Goal: Task Accomplishment & Management: Manage account settings

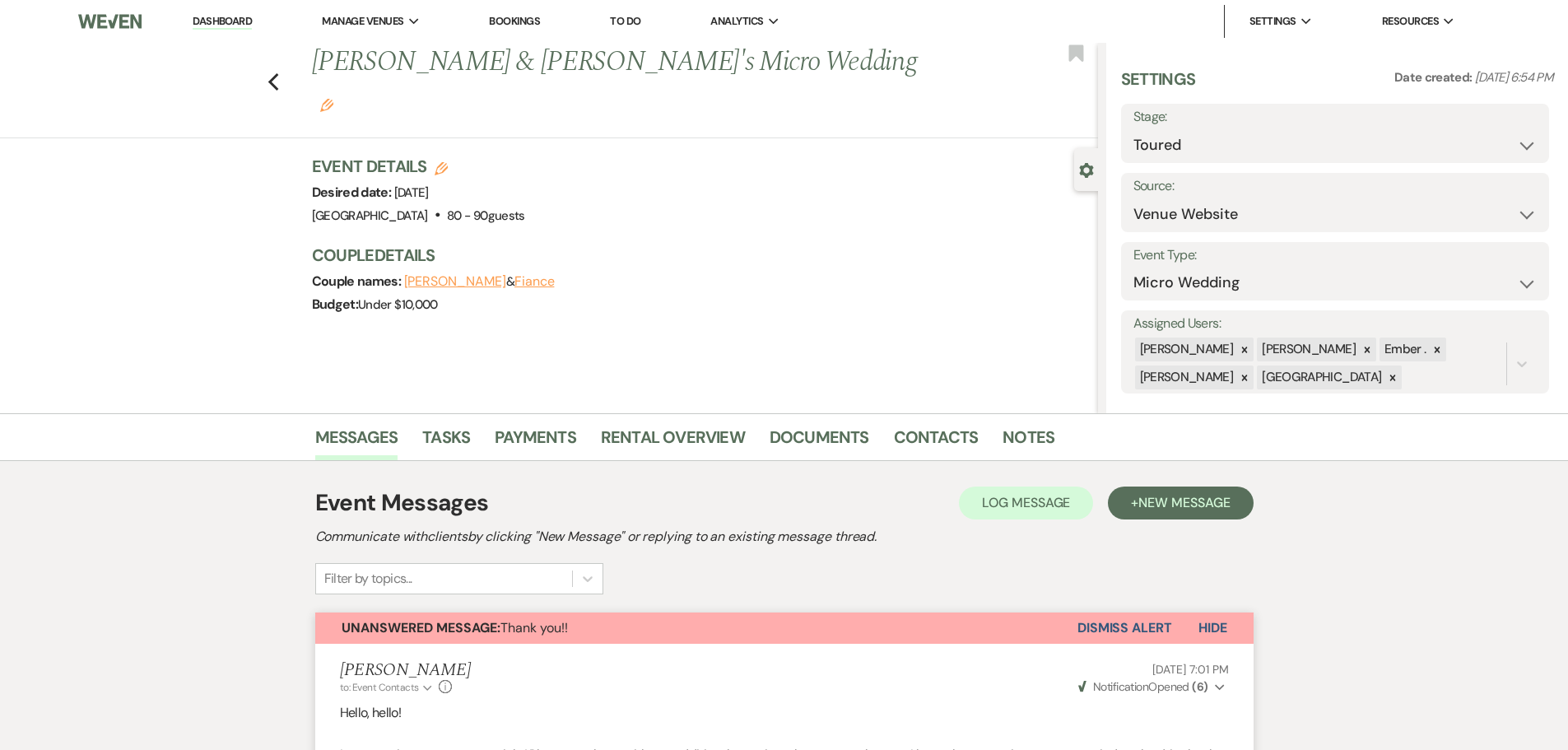
select select "5"
select select "16"
click at [278, 73] on use "button" at bounding box center [273, 82] width 11 height 18
select select "5"
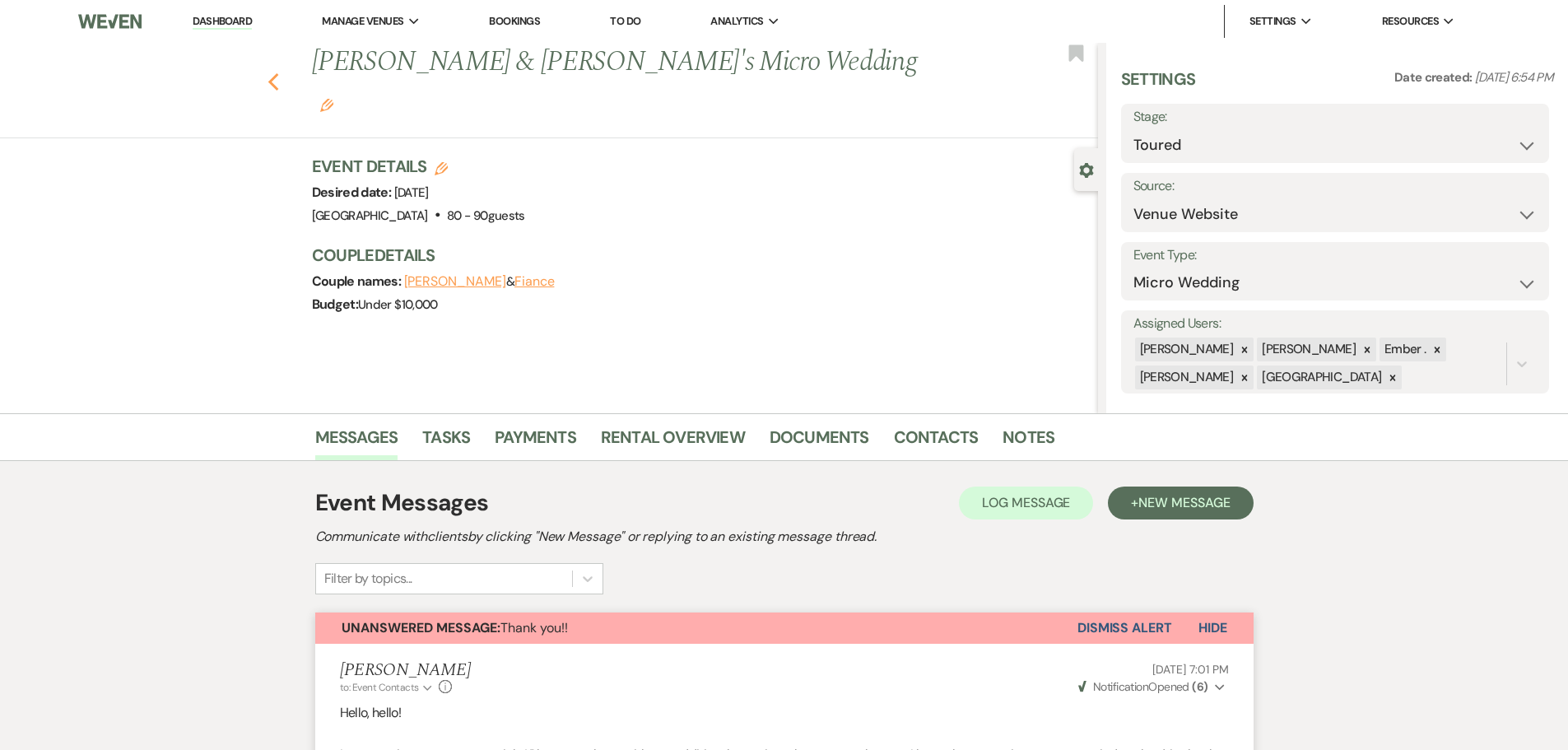
select select "5"
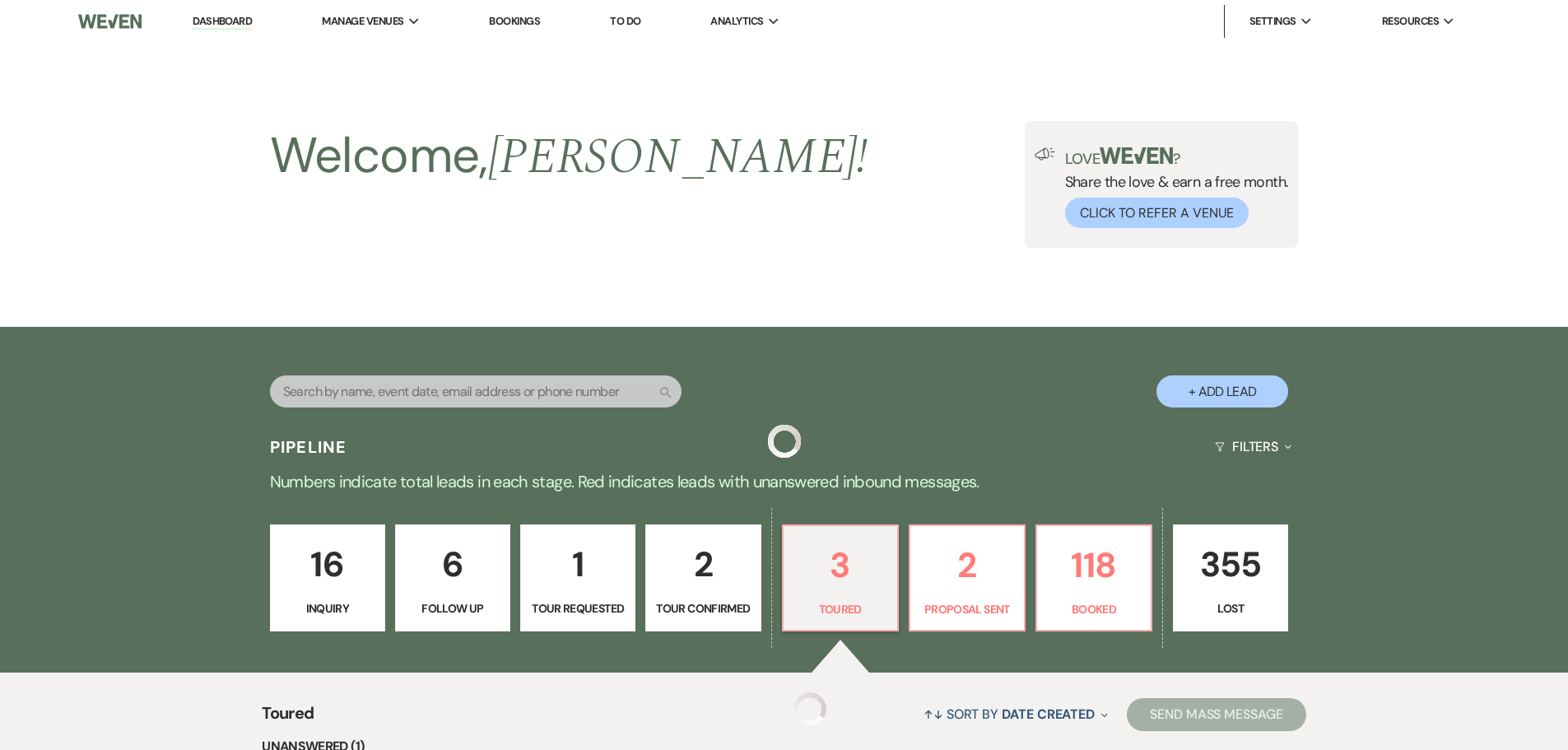
scroll to position [411, 0]
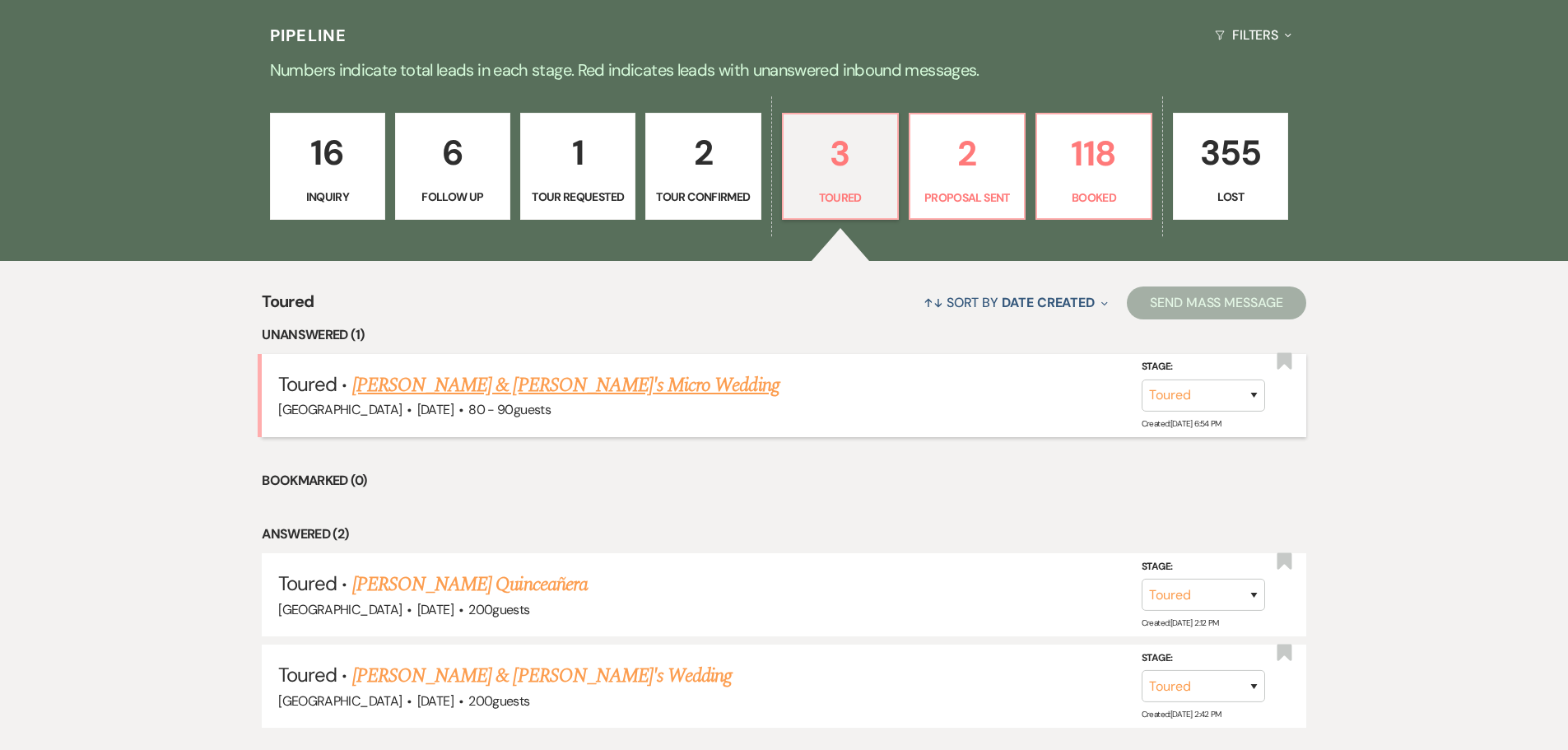
click at [452, 383] on link "[PERSON_NAME] & [PERSON_NAME]'s Micro Wedding" at bounding box center [566, 385] width 427 height 30
select select "5"
select select "16"
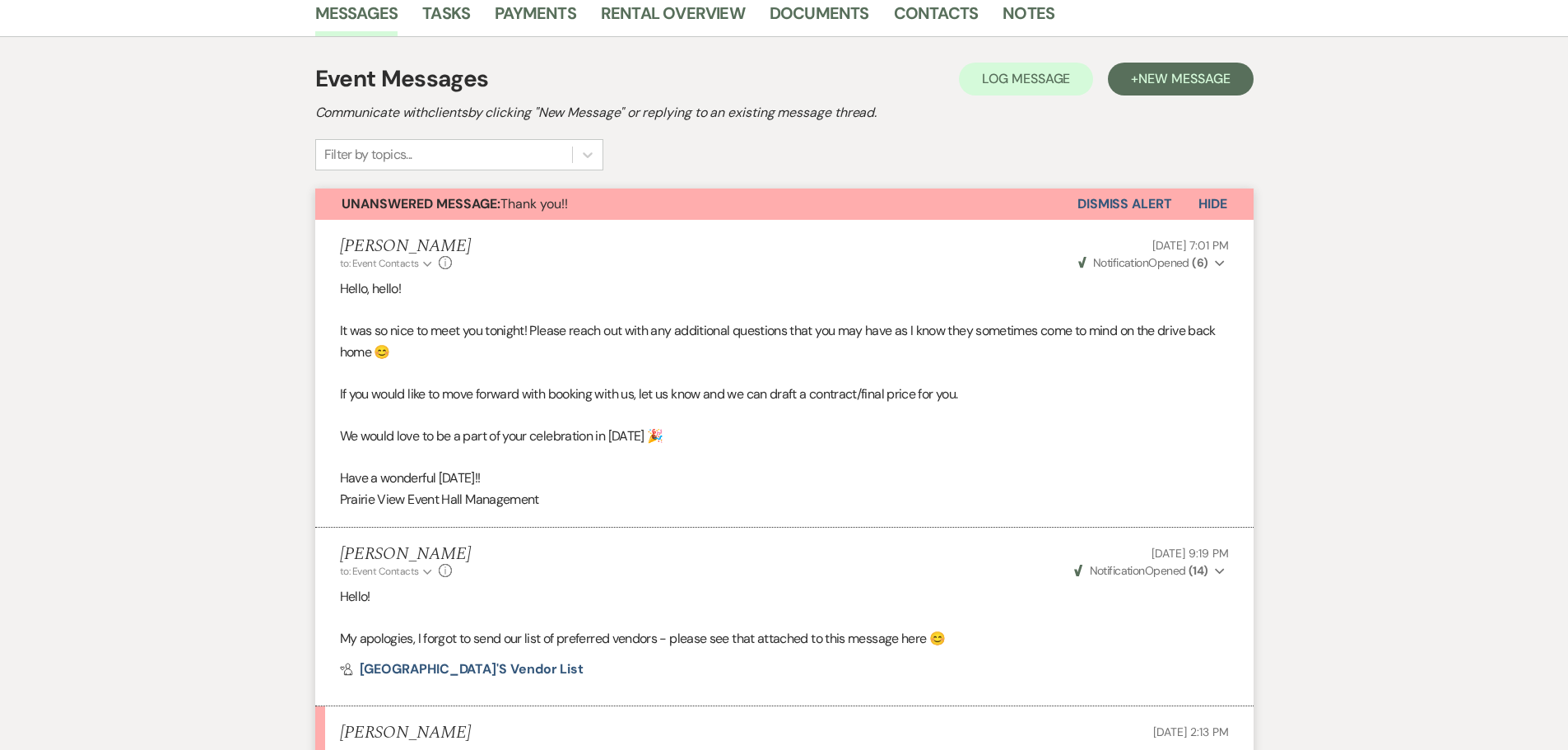
scroll to position [863, 0]
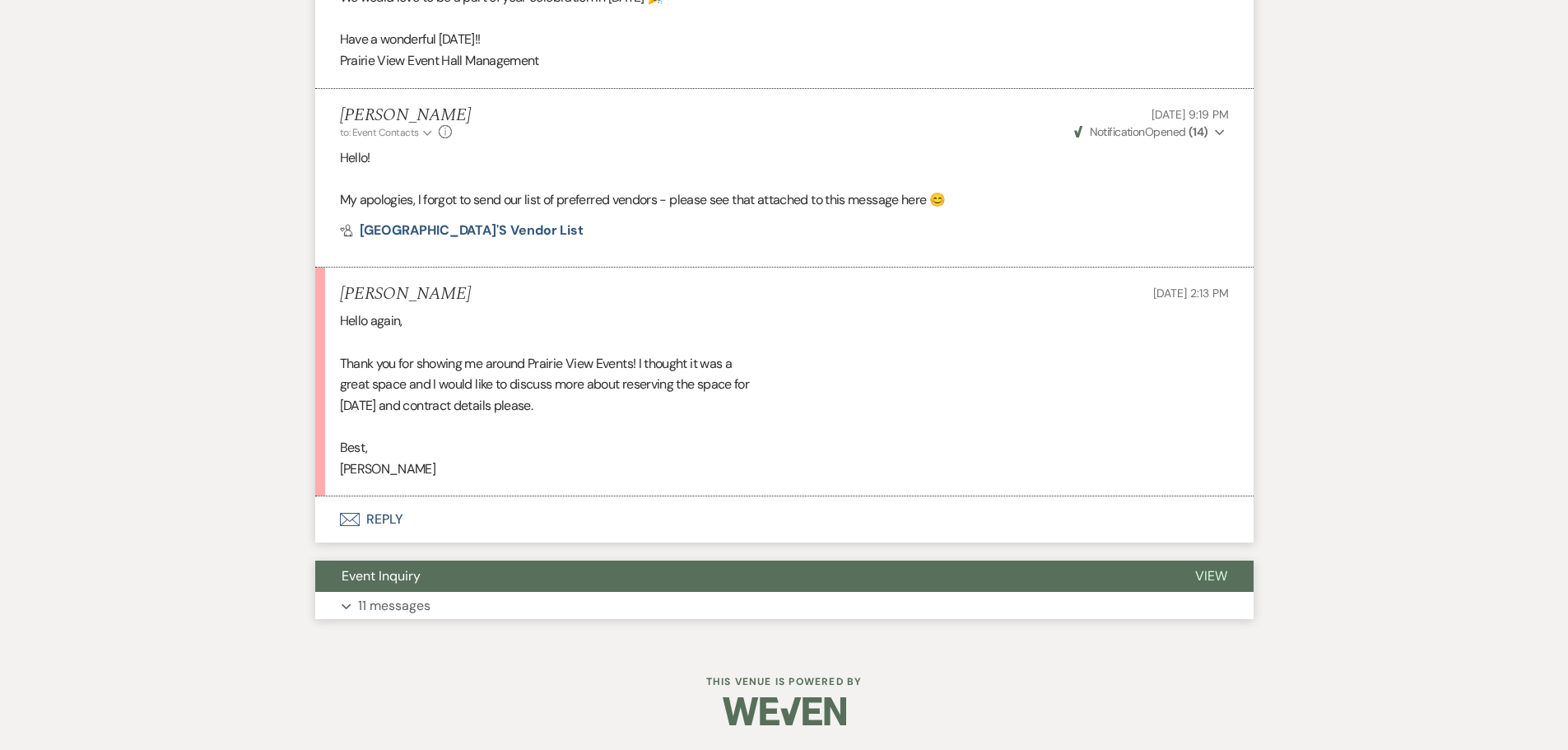
click at [392, 610] on p "11 messages" at bounding box center [393, 605] width 73 height 21
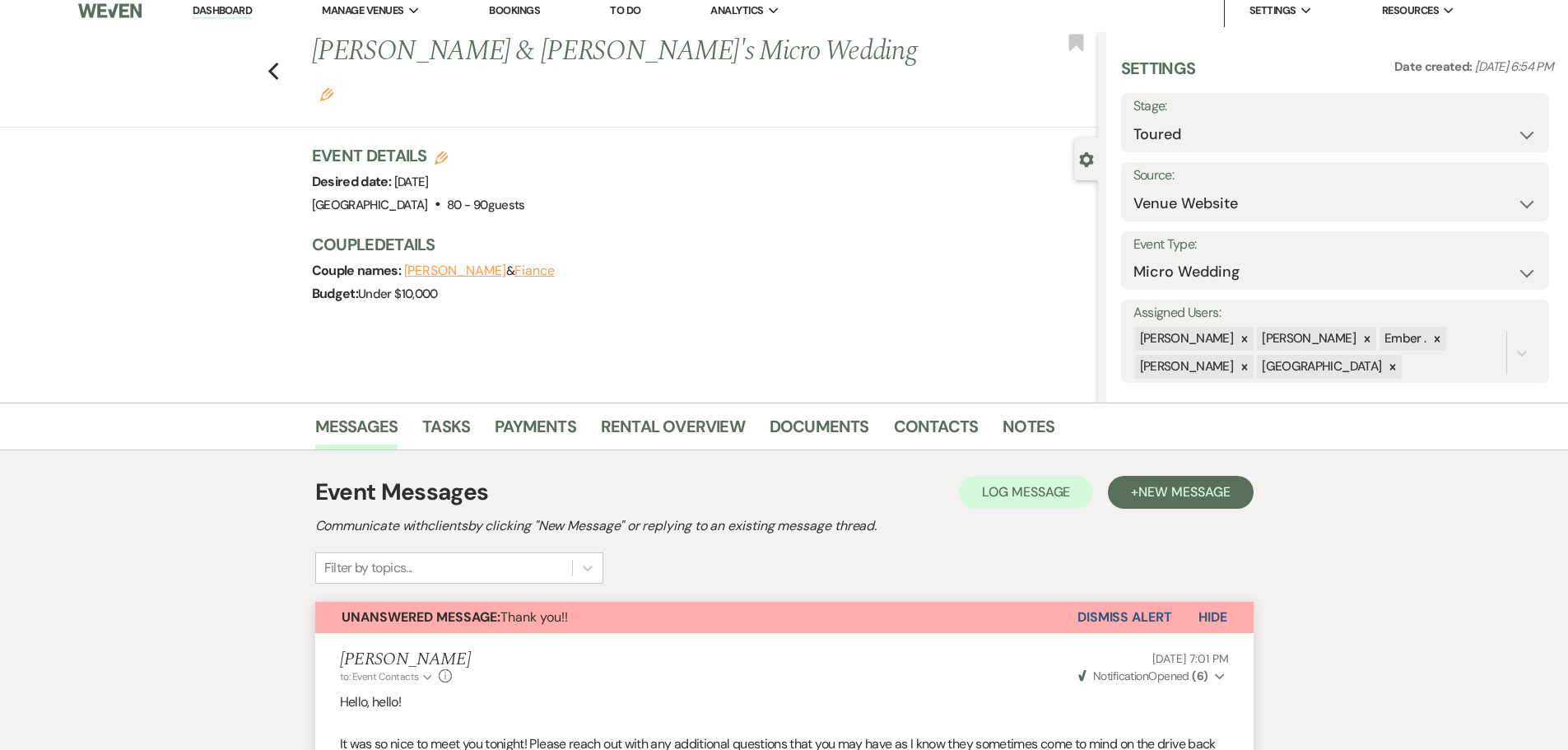
scroll to position [0, 0]
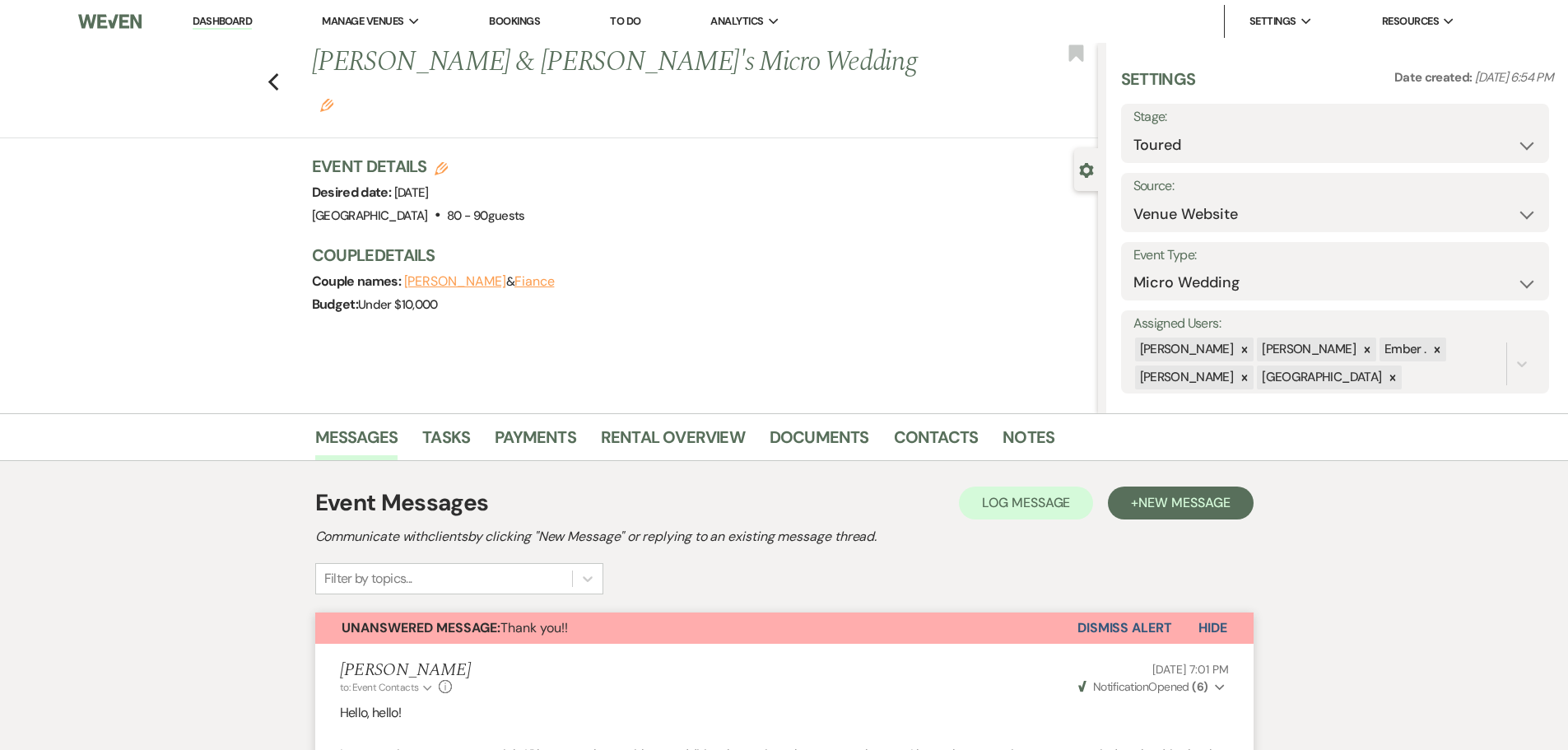
click at [672, 67] on h1 "[PERSON_NAME] & [PERSON_NAME]'s Micro Wedding Edit" at bounding box center [622, 82] width 622 height 78
click at [334, 99] on icon "Edit" at bounding box center [327, 105] width 13 height 13
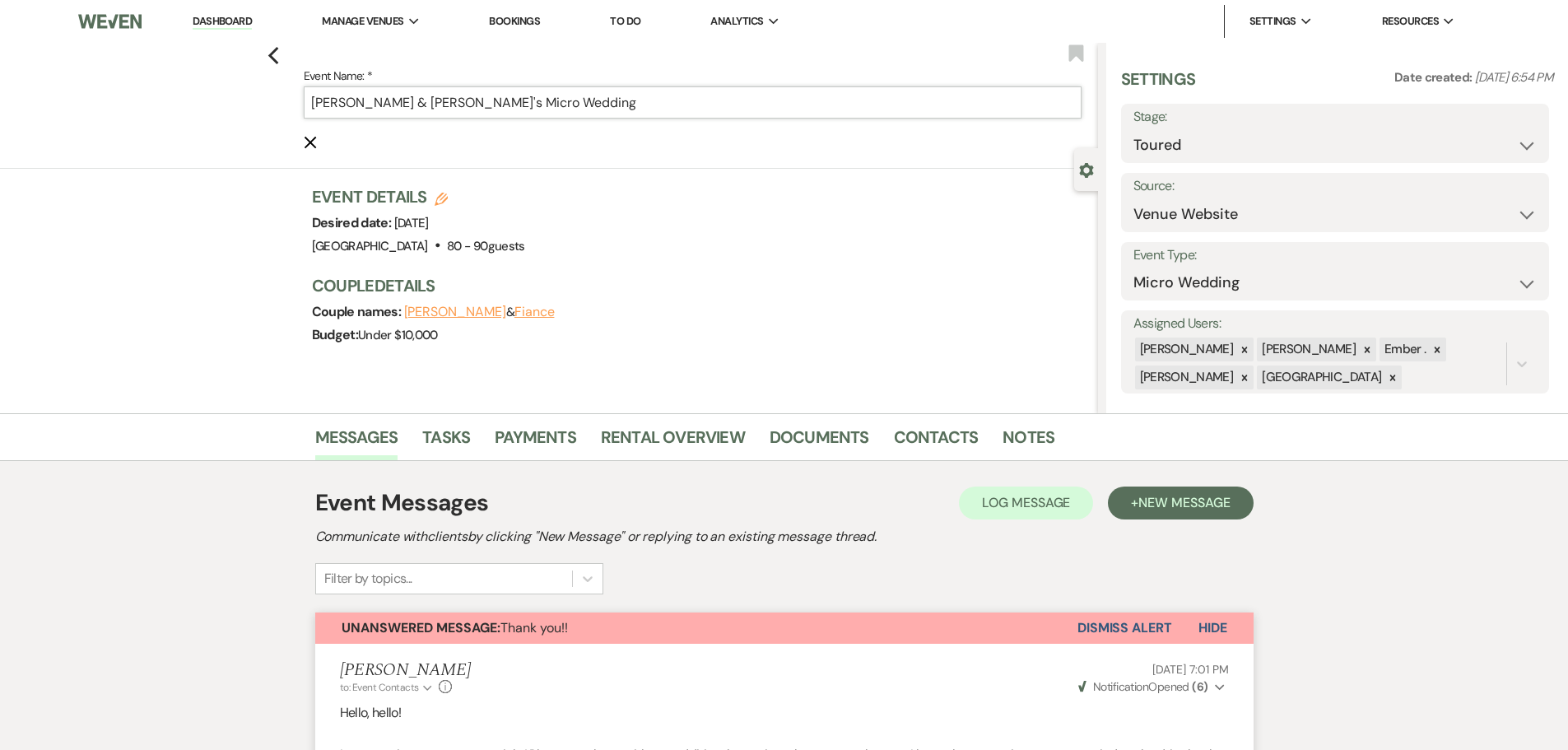
drag, startPoint x: 425, startPoint y: 100, endPoint x: 559, endPoint y: 111, distance: 134.5
click at [554, 111] on input "[PERSON_NAME] & [PERSON_NAME]'s Micro Wedding" at bounding box center [692, 103] width 778 height 32
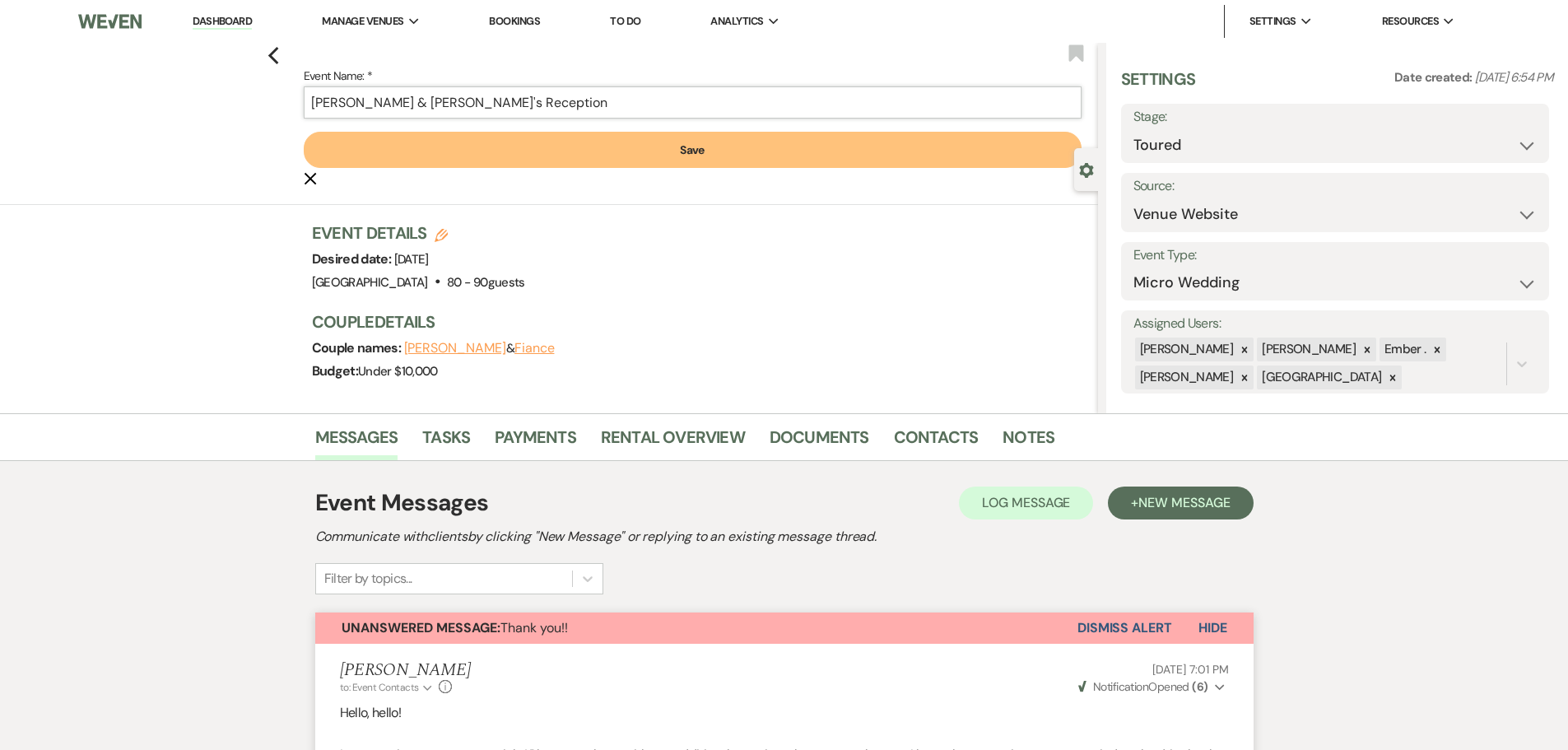
type input "[PERSON_NAME] & [PERSON_NAME]'s Reception"
click at [678, 162] on button "Save" at bounding box center [692, 150] width 778 height 36
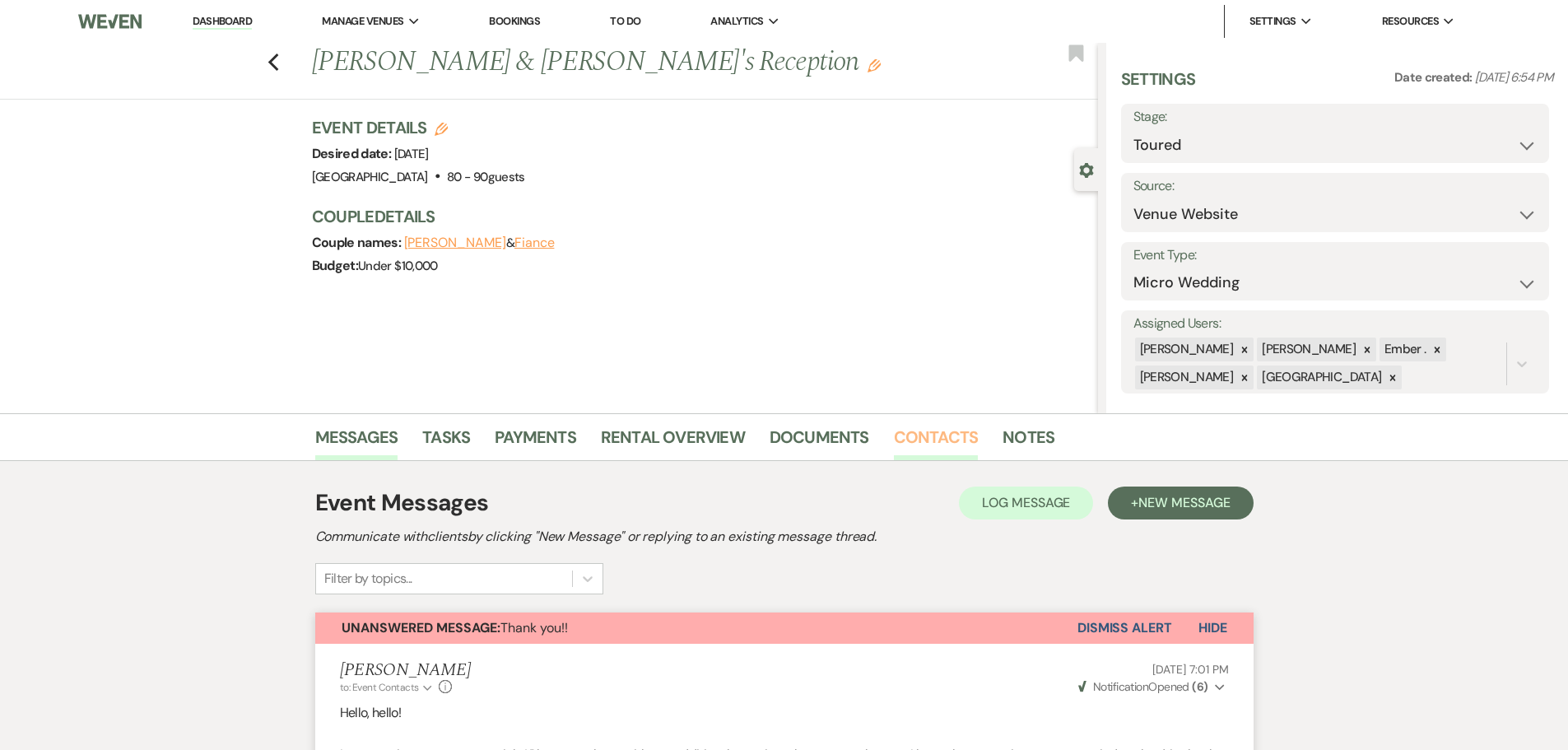
click at [924, 439] on link "Contacts" at bounding box center [936, 441] width 85 height 36
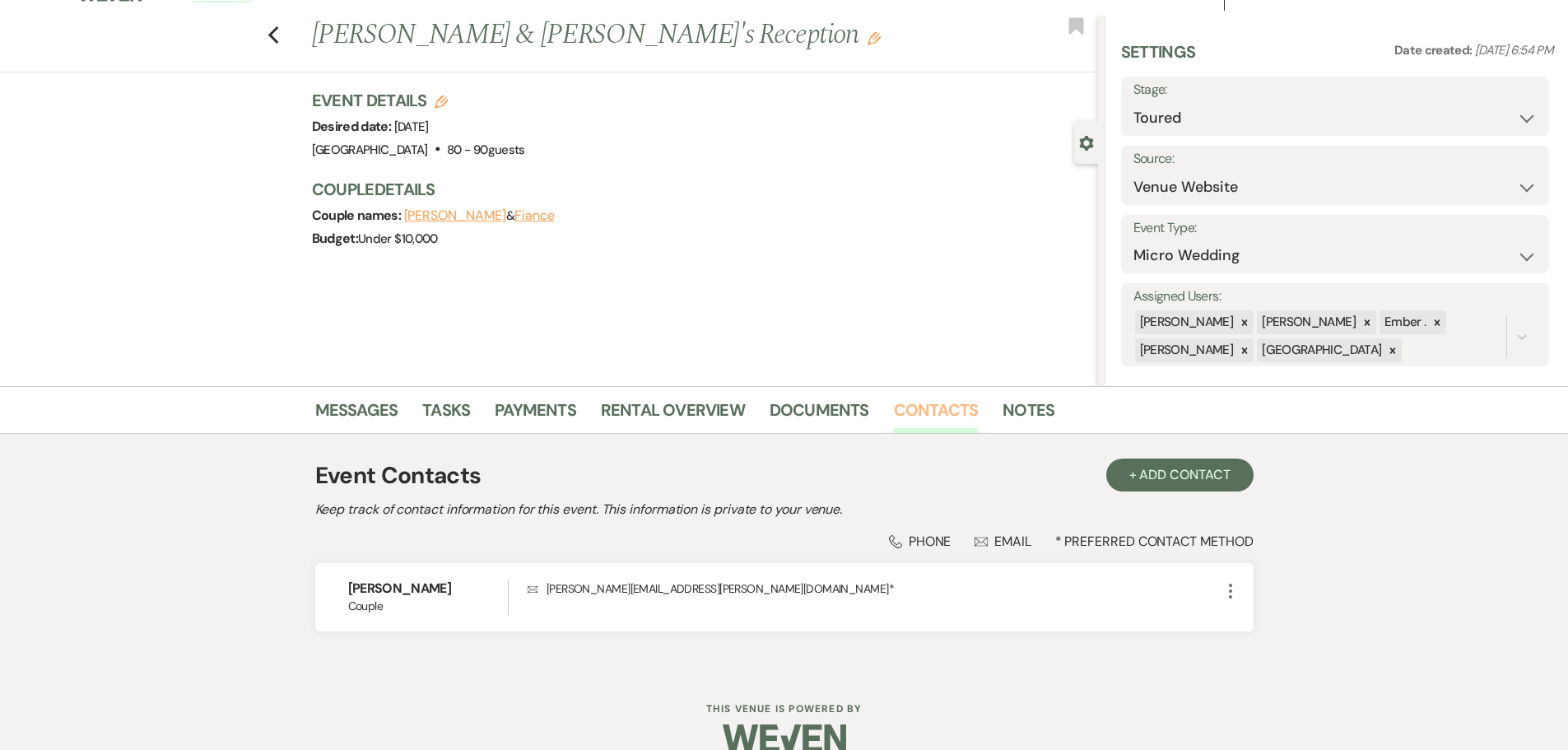
scroll to position [54, 0]
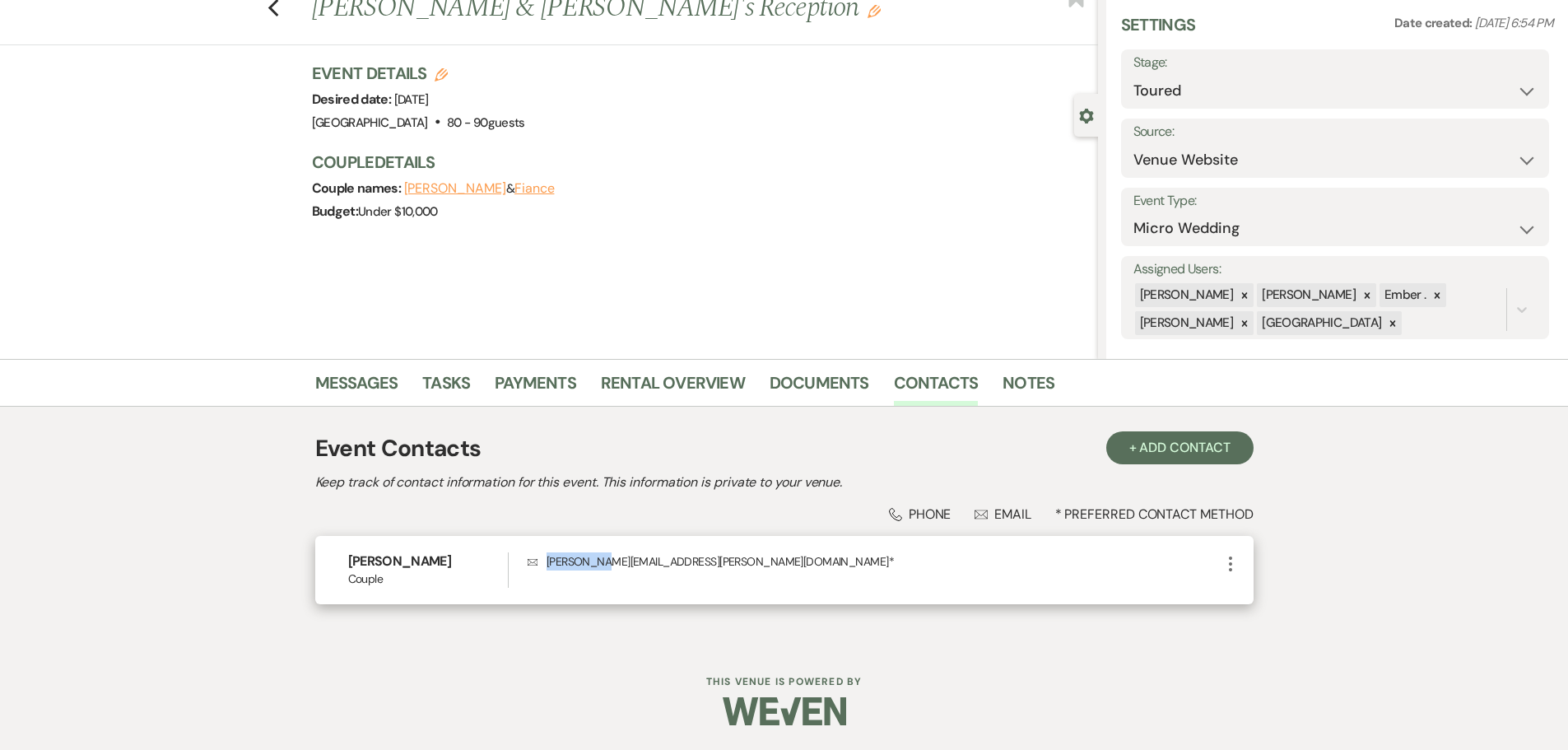
drag, startPoint x: 546, startPoint y: 560, endPoint x: 594, endPoint y: 560, distance: 48.0
click at [594, 560] on p "Envelope [PERSON_NAME][EMAIL_ADDRESS][PERSON_NAME][DOMAIN_NAME] *" at bounding box center [873, 561] width 692 height 18
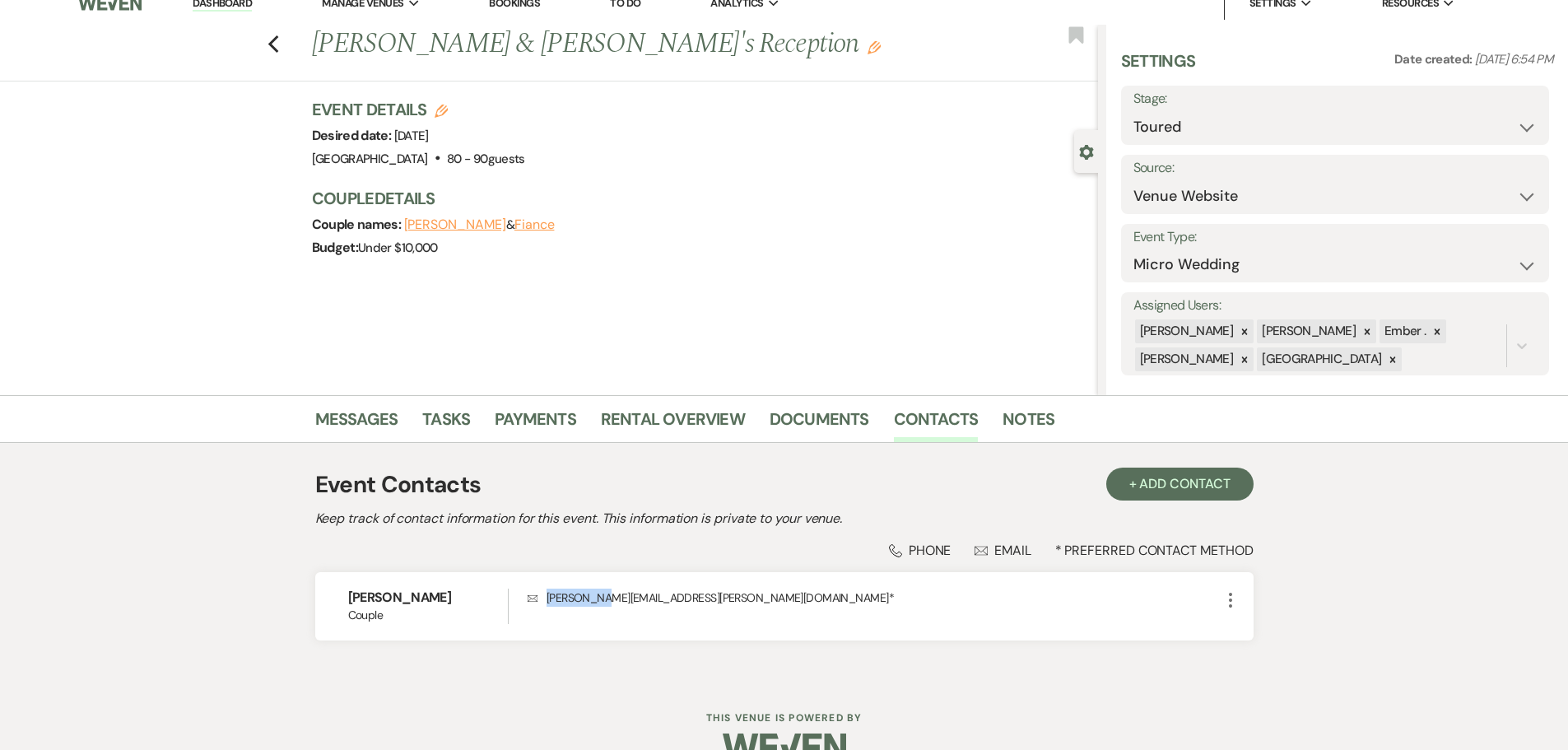
scroll to position [0, 0]
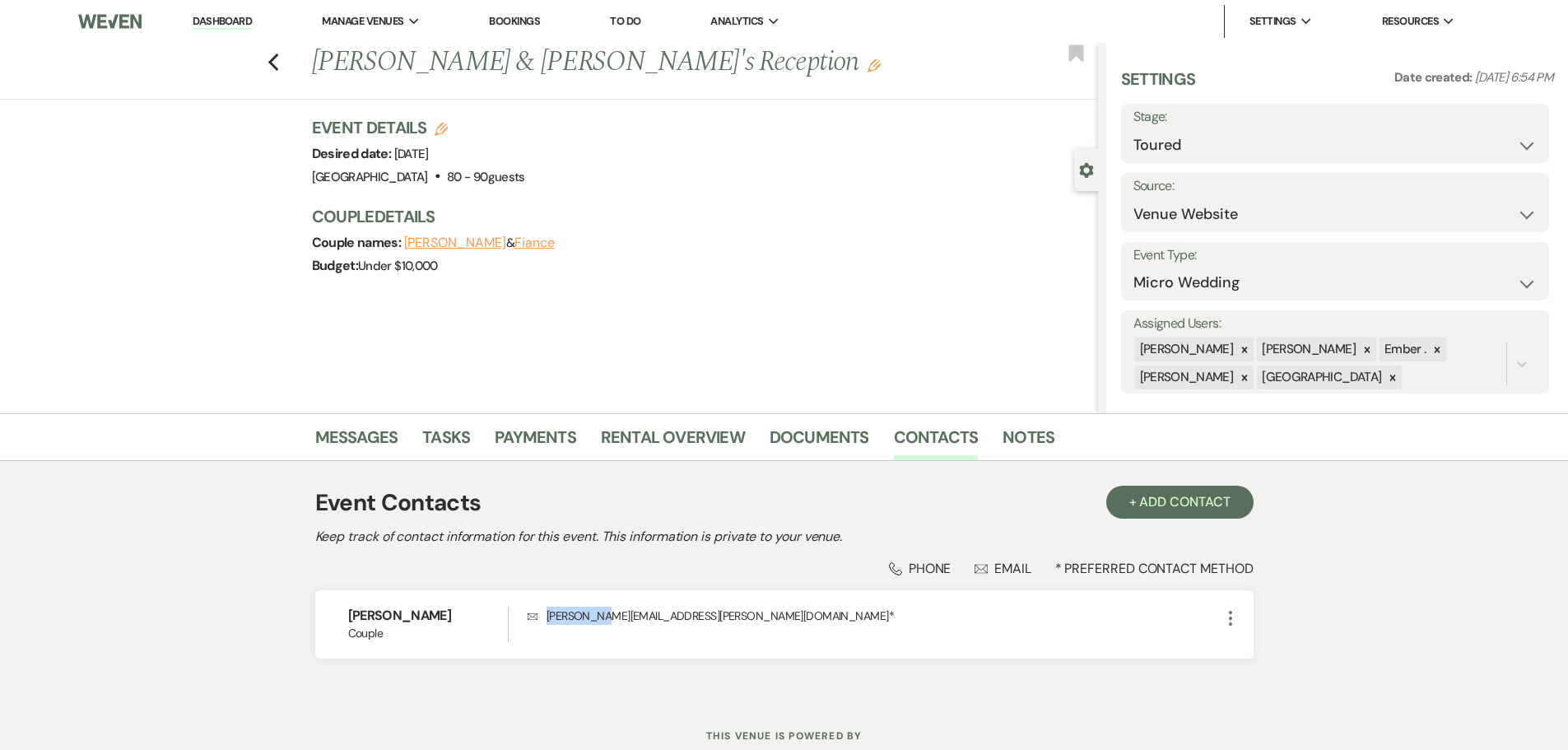
click at [868, 66] on use "button" at bounding box center [874, 65] width 13 height 13
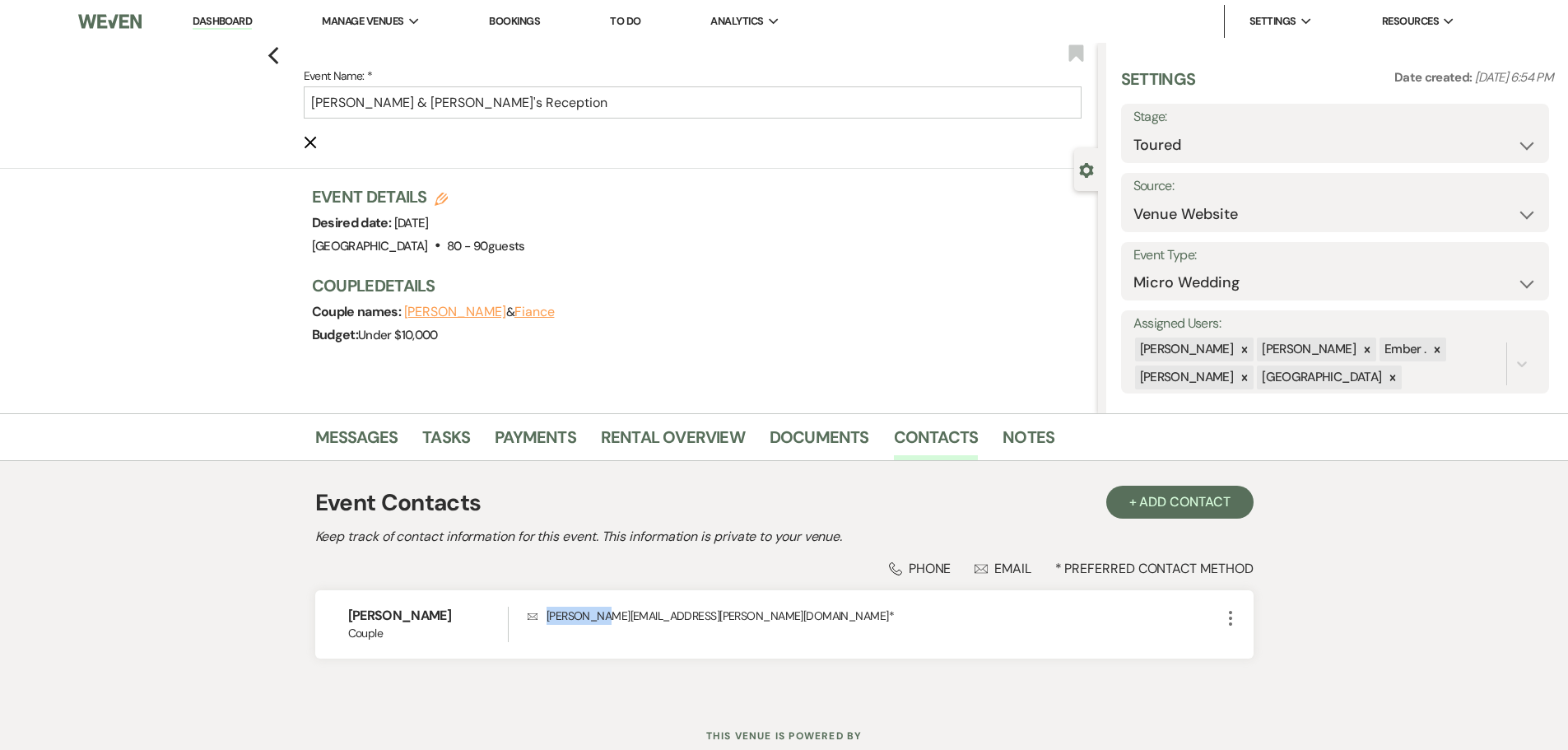
click at [316, 145] on icon "Cancel Edit" at bounding box center [310, 142] width 13 height 13
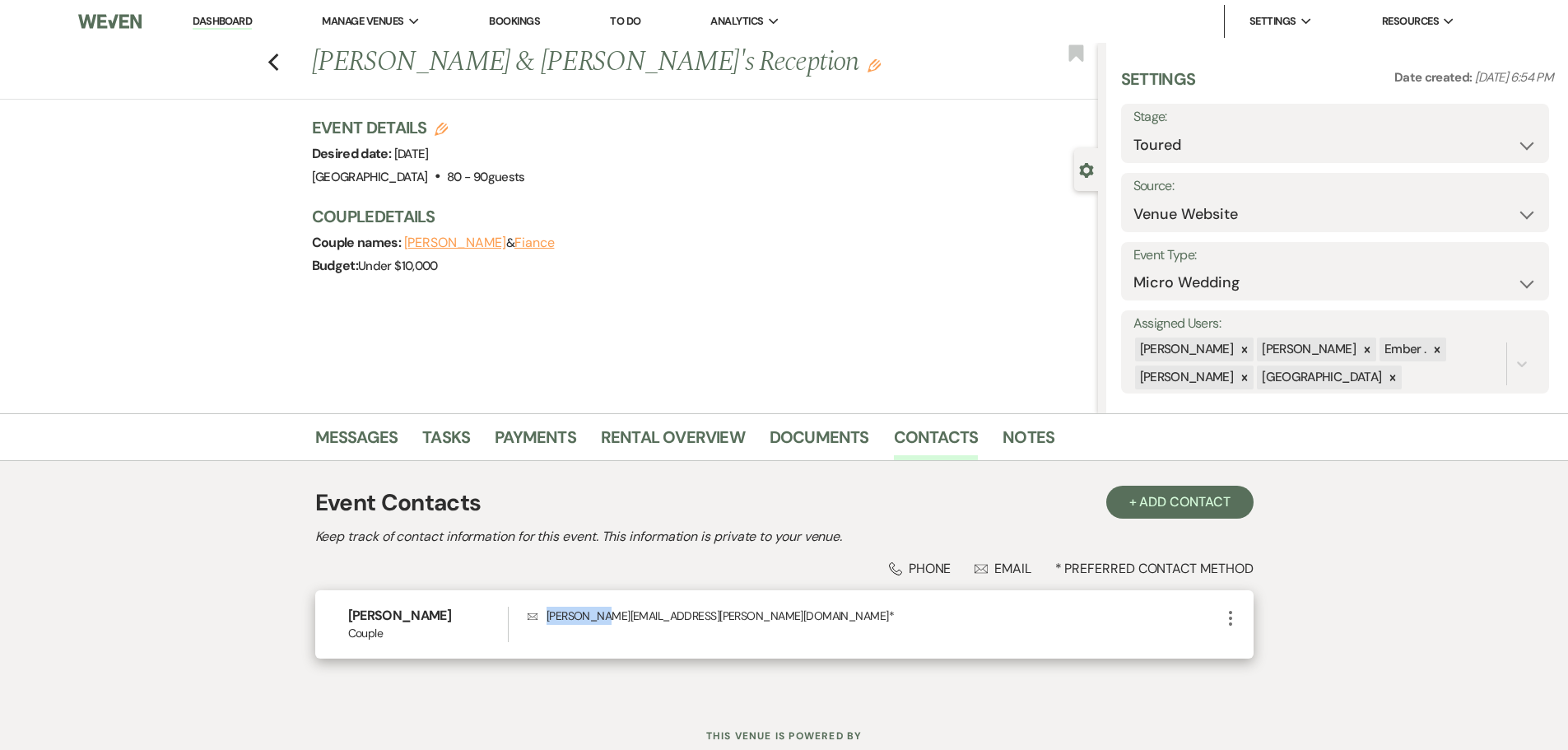
click at [1228, 617] on use "button" at bounding box center [1229, 617] width 3 height 15
click at [1246, 646] on use "button" at bounding box center [1246, 649] width 12 height 12
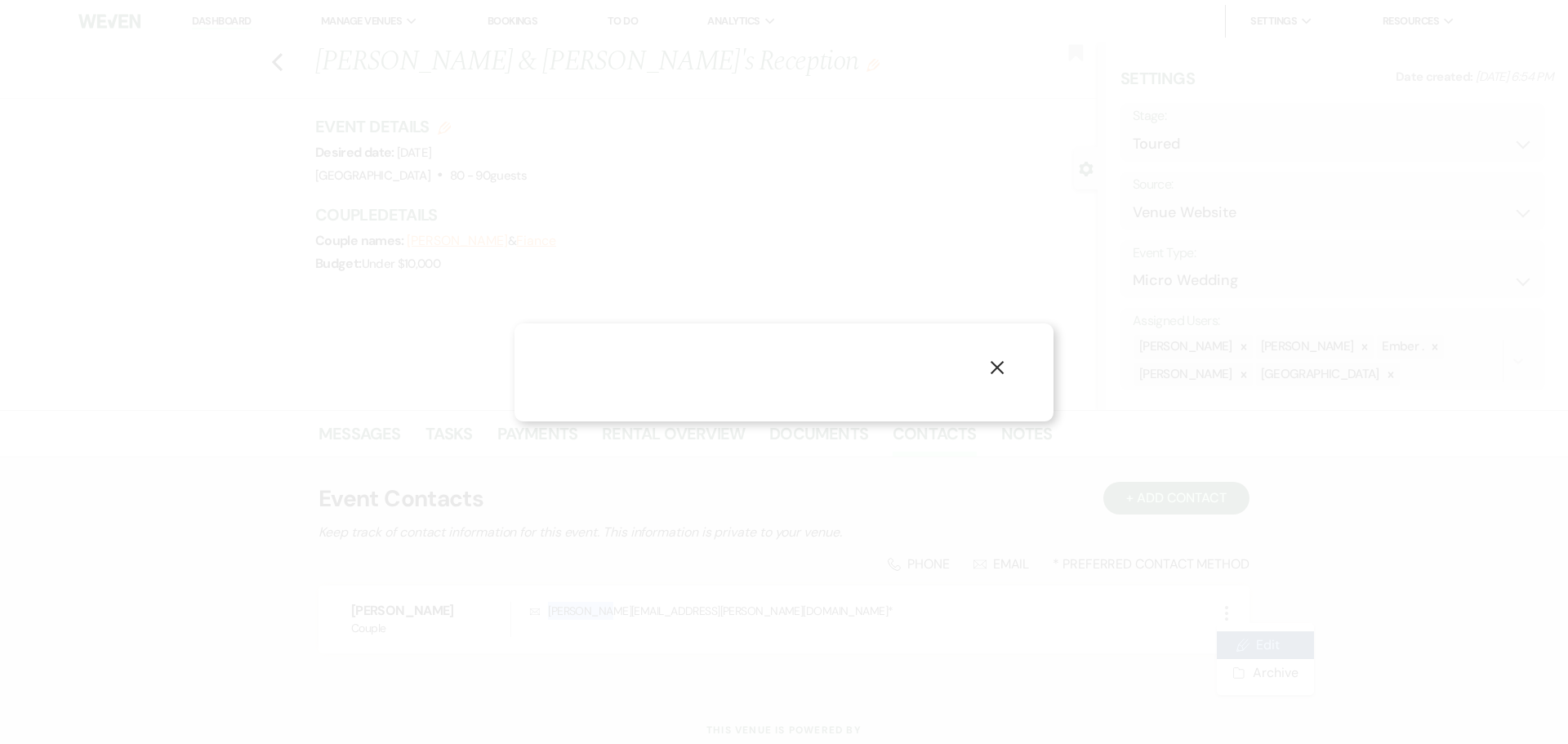
select select "1"
select select "email"
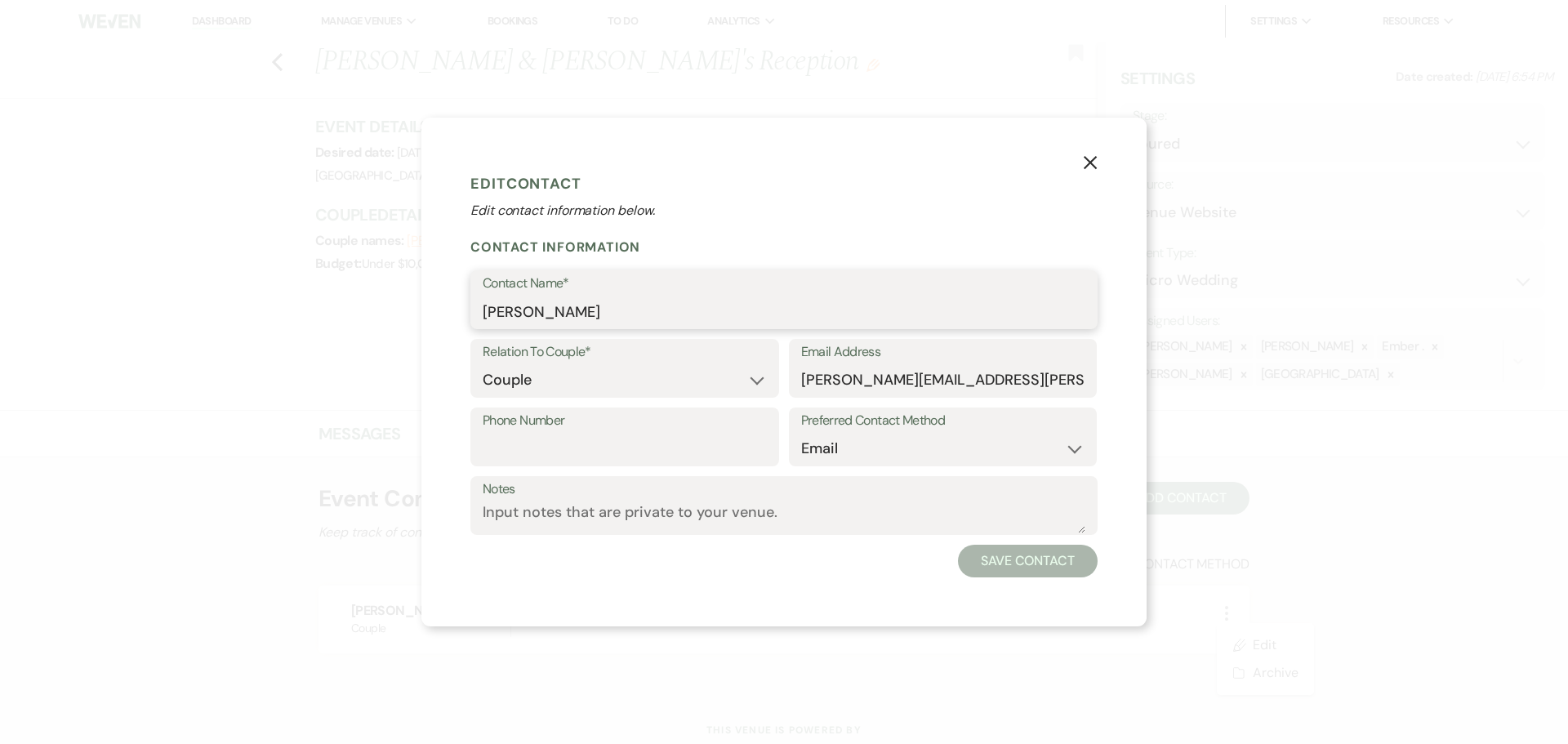
click at [620, 317] on input "[PERSON_NAME]" at bounding box center [784, 311] width 603 height 32
type input "[PERSON_NAME]"
click at [1027, 569] on button "Save Contact" at bounding box center [1028, 561] width 140 height 33
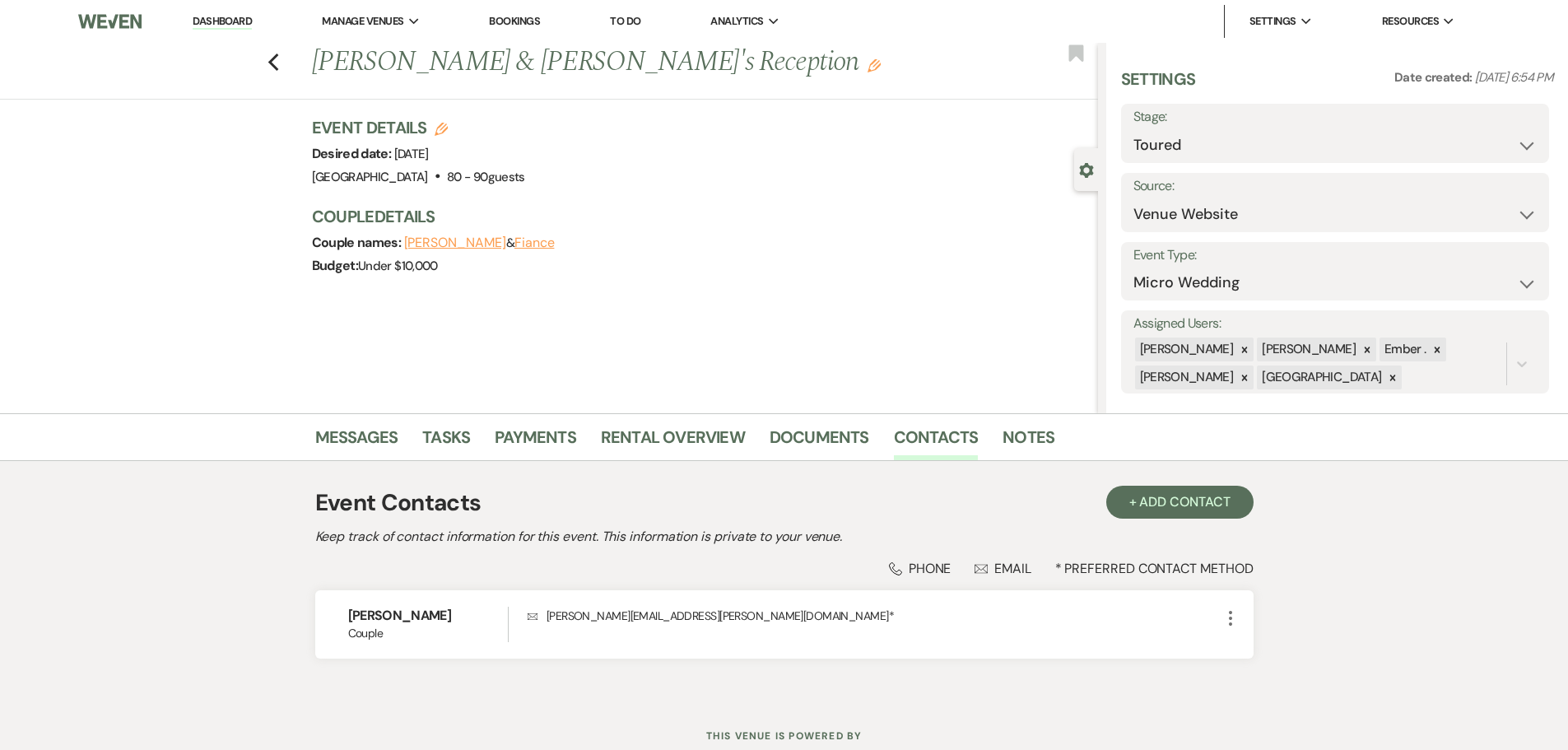
click at [868, 68] on use "button" at bounding box center [874, 65] width 13 height 13
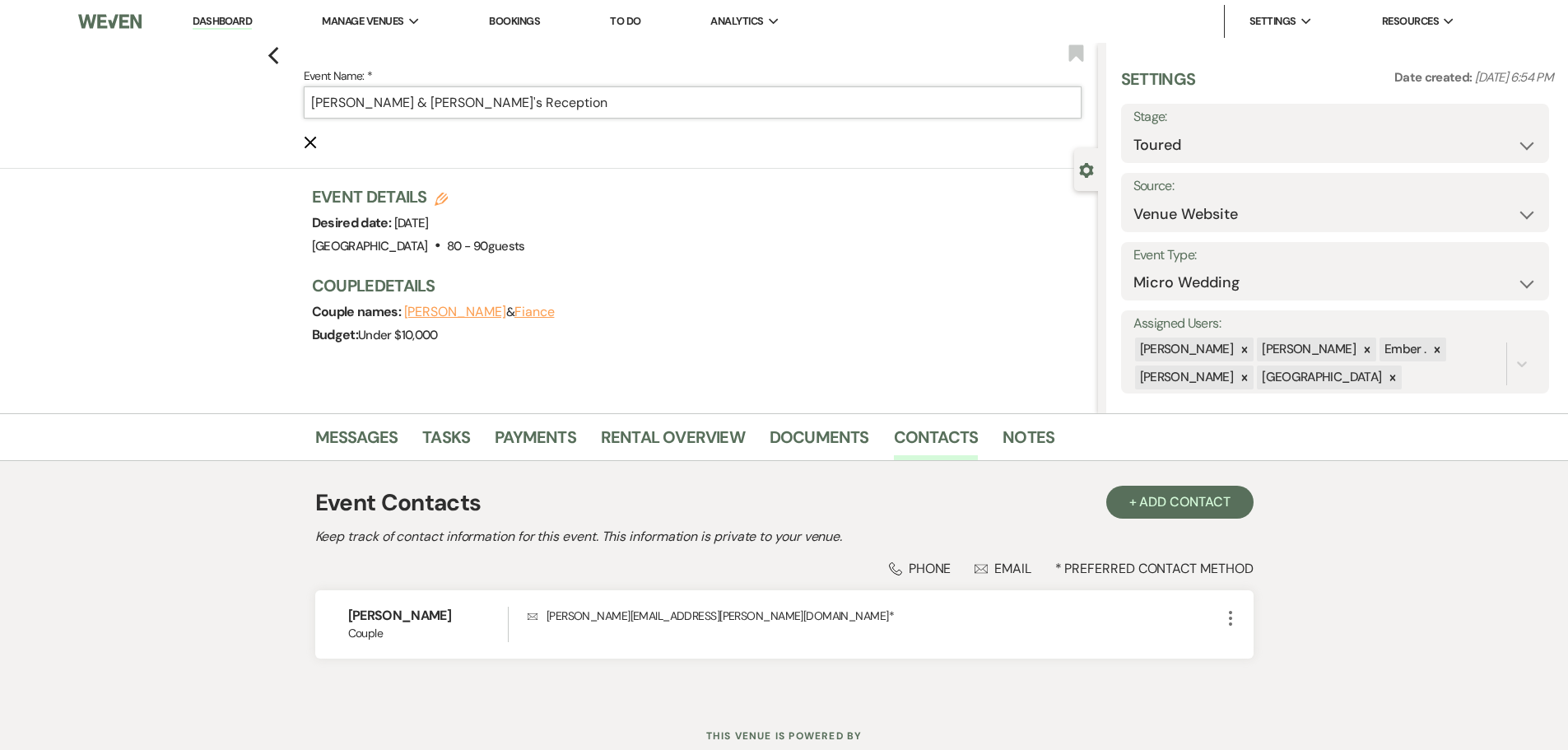
click at [356, 102] on input "[PERSON_NAME] & [PERSON_NAME]'s Reception" at bounding box center [692, 103] width 778 height 32
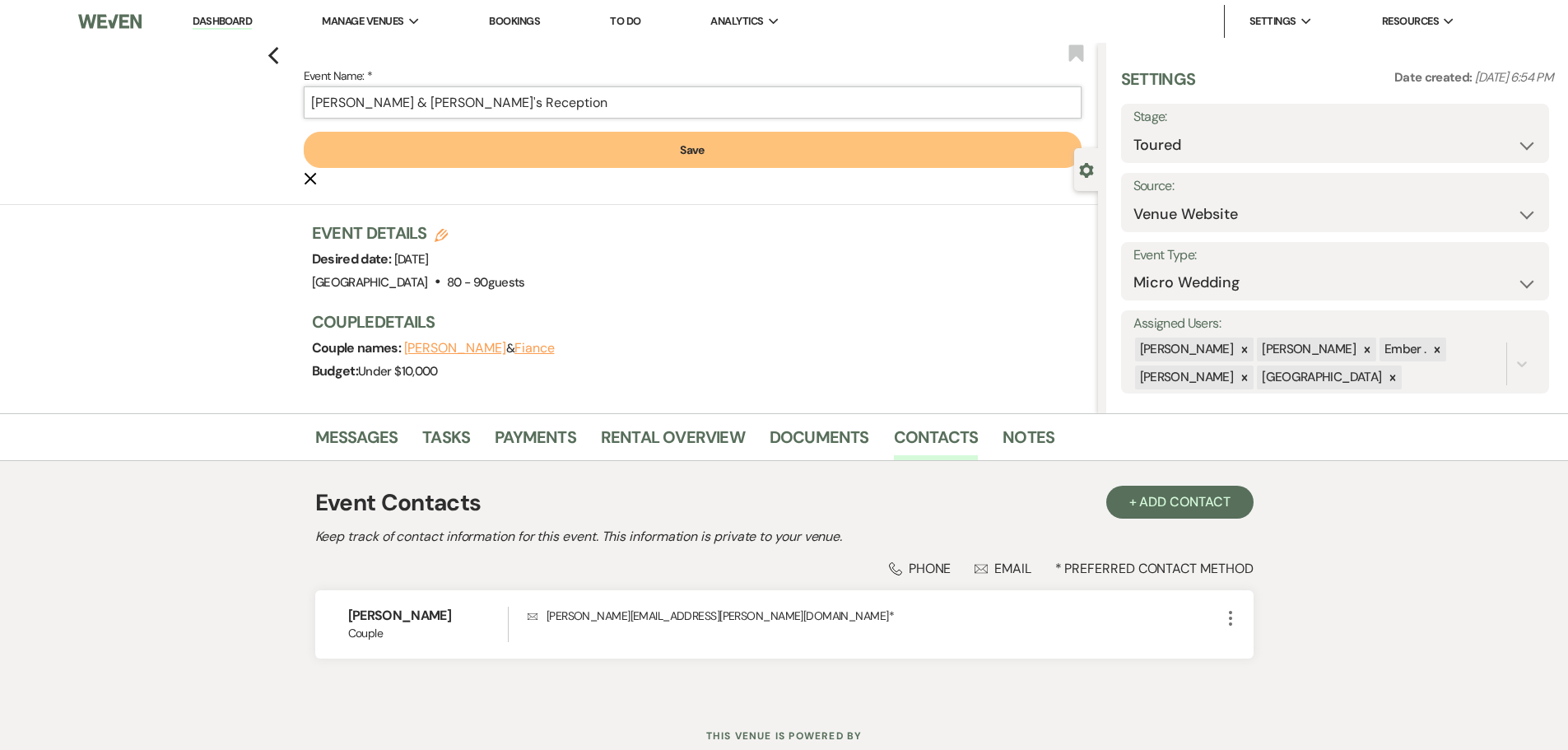
type input "[PERSON_NAME] & [PERSON_NAME]'s Reception"
click at [510, 133] on button "Save" at bounding box center [692, 150] width 778 height 36
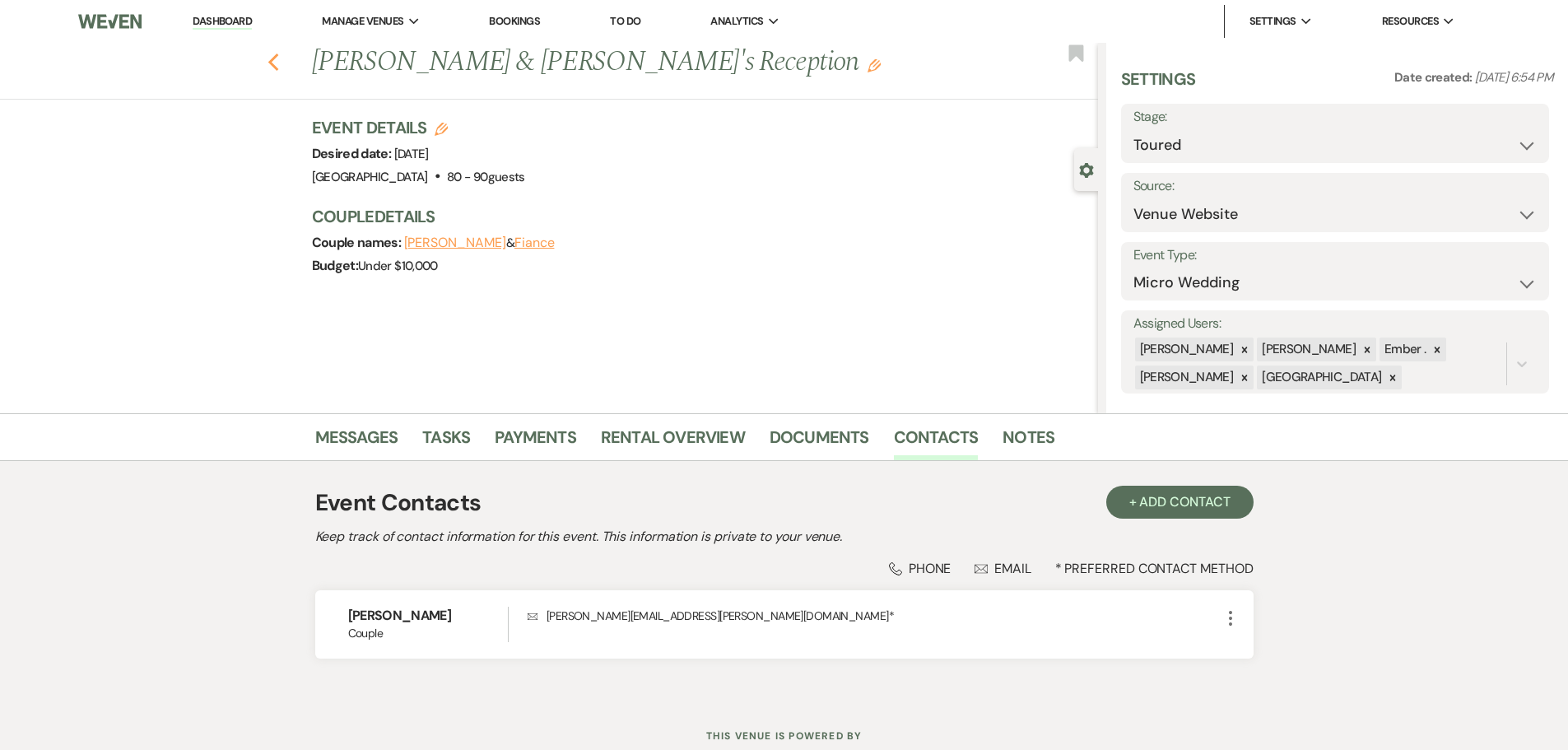
click at [279, 66] on use "button" at bounding box center [273, 63] width 11 height 18
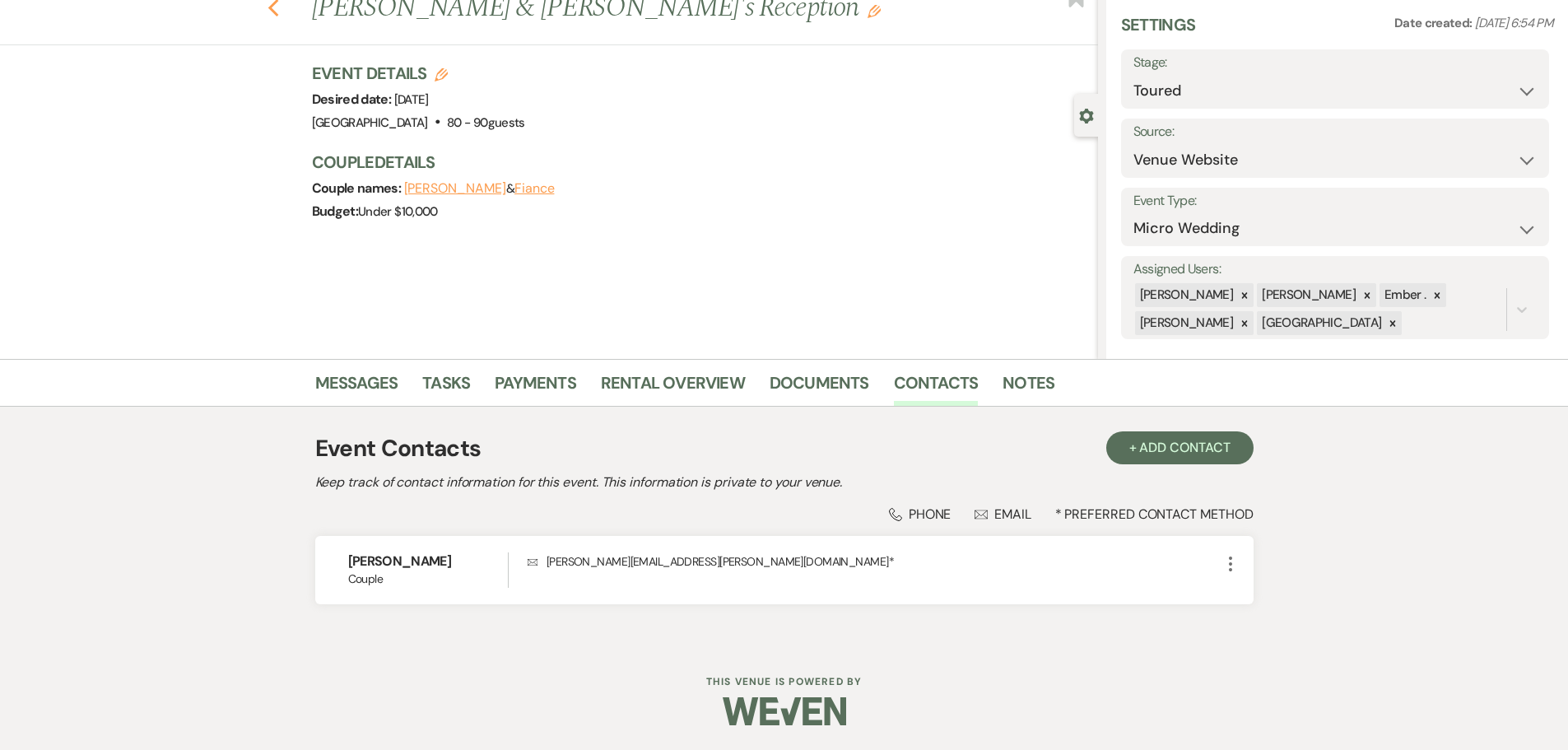
select select "5"
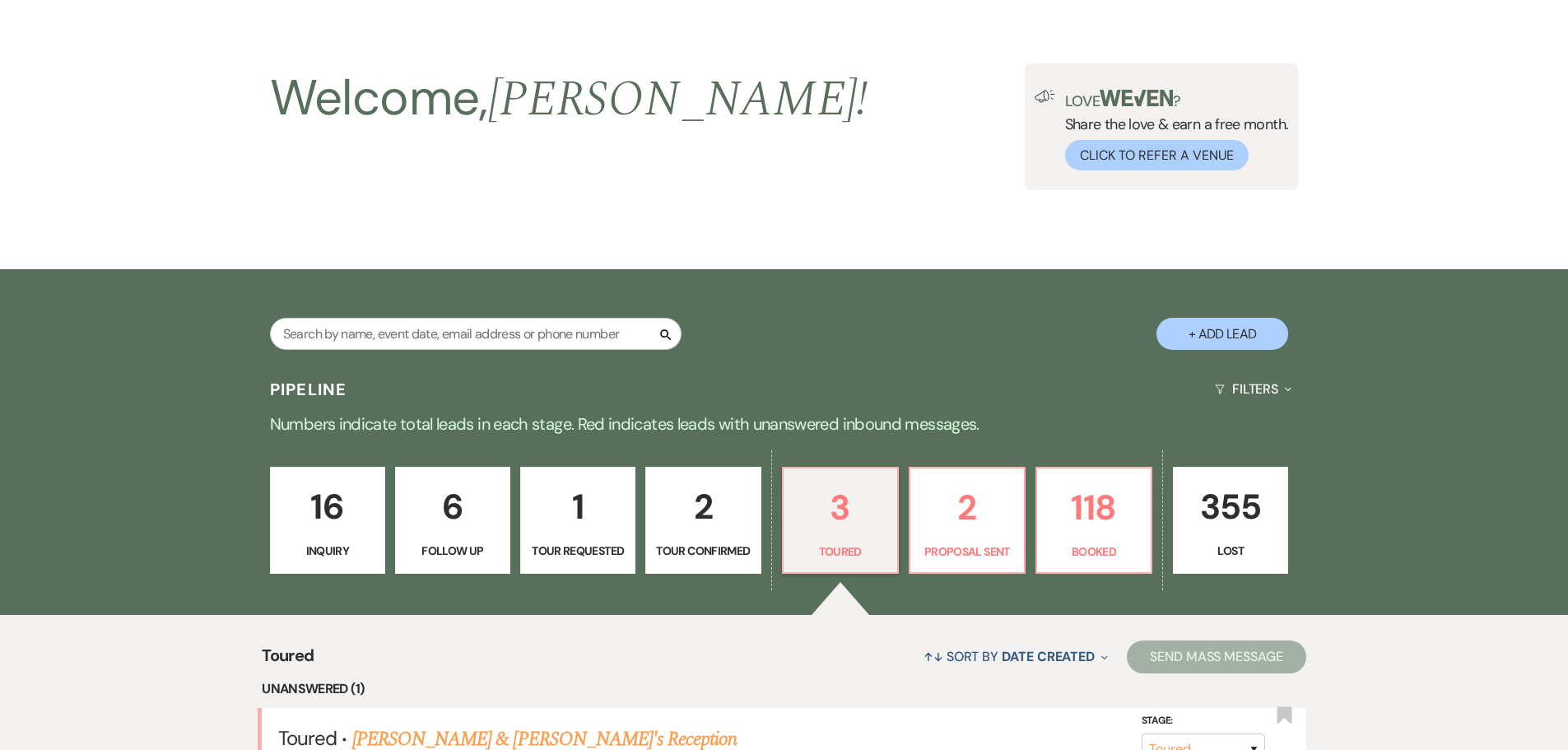
scroll to position [0, 0]
